Goal: Task Accomplishment & Management: Complete application form

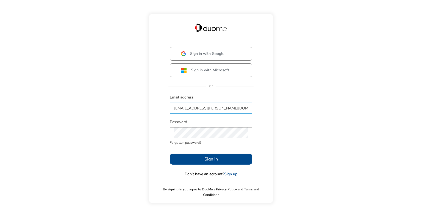
type input "[EMAIL_ADDRESS][PERSON_NAME][DOMAIN_NAME]"
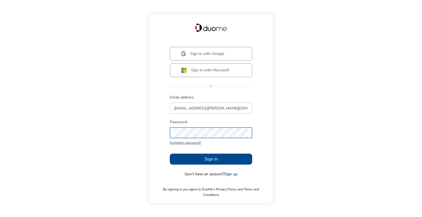
click at [197, 158] on button "Sign in" at bounding box center [211, 159] width 82 height 11
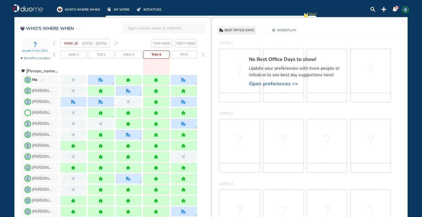
click at [279, 81] on span "Open preferences >>" at bounding box center [297, 83] width 96 height 5
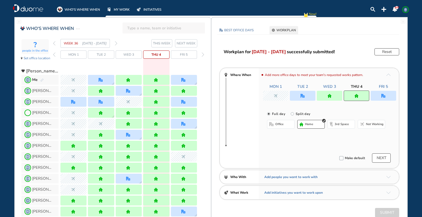
click at [196, 44] on button "NEXT WEEK" at bounding box center [186, 43] width 22 height 8
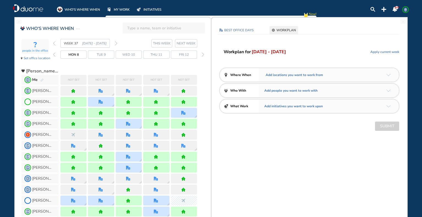
click at [305, 72] on span "Add locations you want to work from" at bounding box center [293, 74] width 59 height 5
click at [304, 77] on span "Add locations you want to work from" at bounding box center [293, 74] width 59 height 5
click at [390, 74] on img "arrow-down-a5b4c4" at bounding box center [388, 75] width 4 height 2
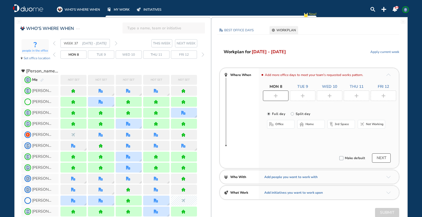
click at [305, 126] on span "home" at bounding box center [309, 124] width 8 height 4
click at [302, 95] on img "plus-rounded-bdbdbd" at bounding box center [302, 96] width 4 height 4
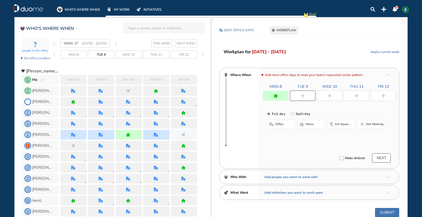
click at [274, 125] on button "office" at bounding box center [280, 124] width 27 height 9
click at [330, 97] on img "plus-rounded-bdbdbd" at bounding box center [329, 96] width 4 height 4
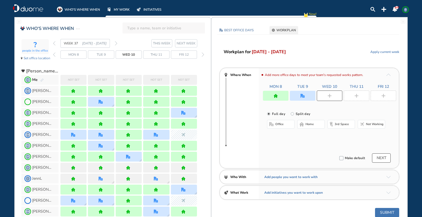
click at [309, 126] on span "home" at bounding box center [309, 124] width 8 height 4
click at [358, 96] on img "plus-rounded-bdbdbd" at bounding box center [356, 96] width 4 height 4
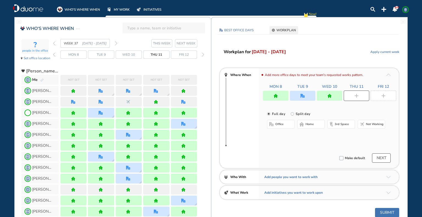
click at [267, 129] on div "office home 3rd space Not working" at bounding box center [326, 125] width 118 height 10
click at [276, 127] on button "office" at bounding box center [280, 124] width 27 height 9
click at [304, 96] on div at bounding box center [303, 96] width 26 height 10
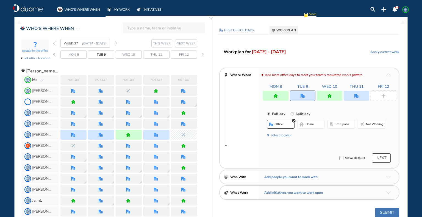
click at [276, 138] on div "office home 3rd space Not working Select location" at bounding box center [326, 130] width 118 height 21
click at [275, 136] on button "Select location" at bounding box center [281, 135] width 22 height 5
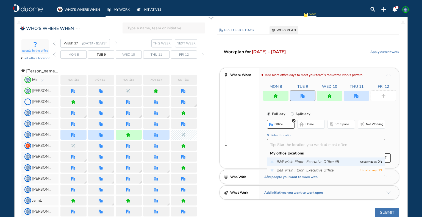
click at [279, 161] on span "B&P Main Floor , Executive Office #5" at bounding box center [316, 161] width 81 height 5
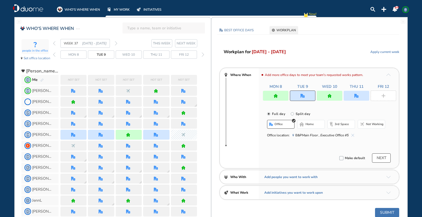
click at [358, 96] on img "office" at bounding box center [356, 96] width 4 height 4
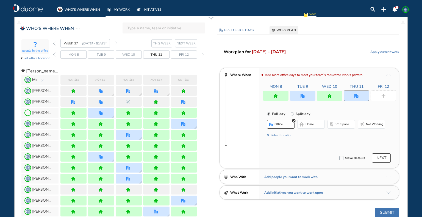
click at [283, 136] on button "Select location" at bounding box center [281, 135] width 22 height 5
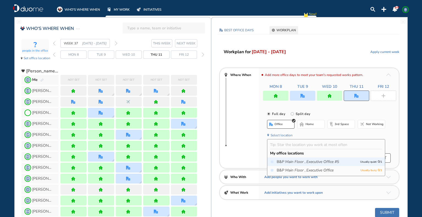
click at [286, 162] on icon "Main Floor ," at bounding box center [295, 161] width 20 height 5
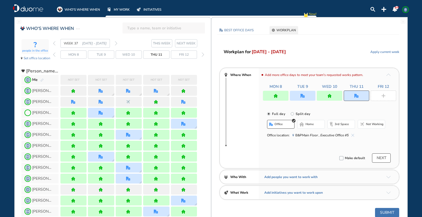
click at [382, 95] on img "plus-rounded-bdbdbd" at bounding box center [383, 96] width 4 height 4
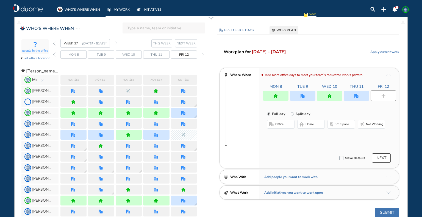
click at [292, 113] on input "Split day" at bounding box center [295, 117] width 11 height 11
radio input "true"
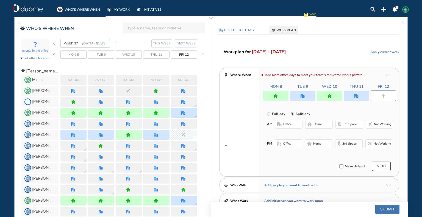
click at [278, 127] on button "office" at bounding box center [288, 124] width 27 height 9
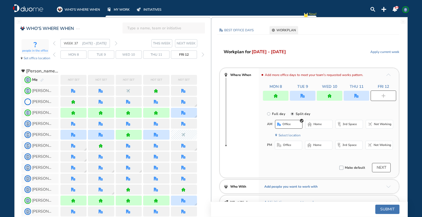
click at [377, 143] on span "Not working" at bounding box center [382, 145] width 18 height 4
click at [290, 135] on button "Select location" at bounding box center [289, 135] width 22 height 5
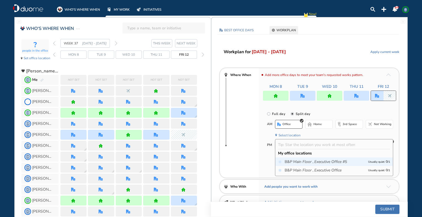
click at [297, 162] on icon "Main Floor ," at bounding box center [303, 161] width 20 height 5
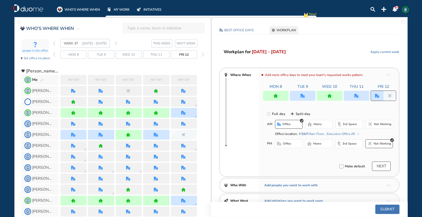
click at [385, 167] on button "NEXT" at bounding box center [381, 166] width 19 height 9
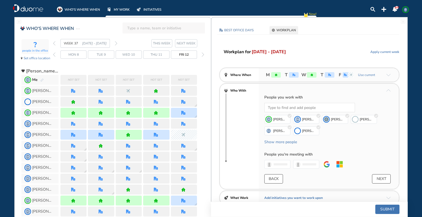
click at [389, 209] on button "Submit" at bounding box center [387, 209] width 24 height 9
